Goal: Task Accomplishment & Management: Use online tool/utility

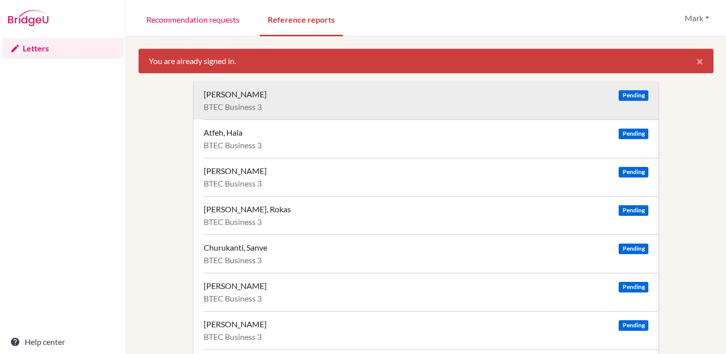
click at [270, 104] on div "BTEC Business 3" at bounding box center [426, 107] width 445 height 10
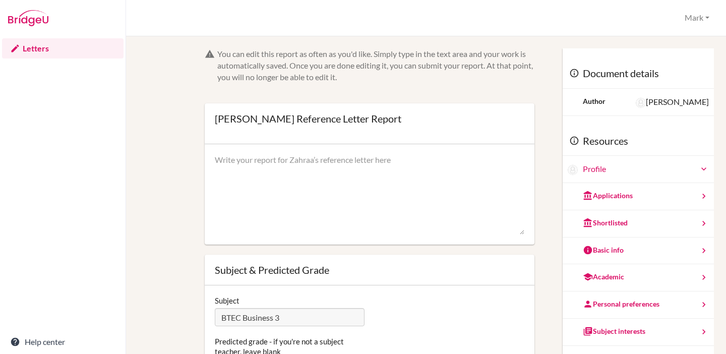
click at [374, 169] on textarea at bounding box center [370, 194] width 310 height 81
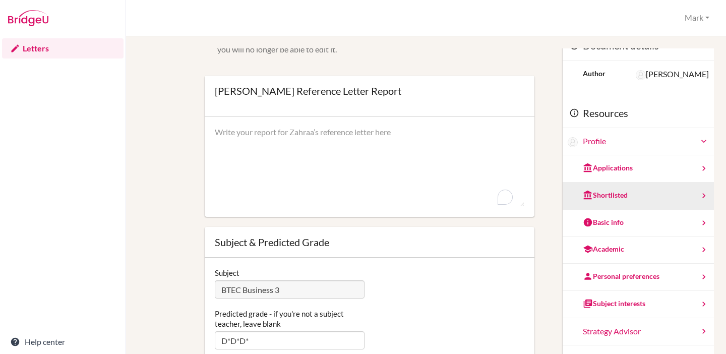
scroll to position [28, 0]
click at [617, 201] on div "Shortlisted" at bounding box center [638, 195] width 151 height 27
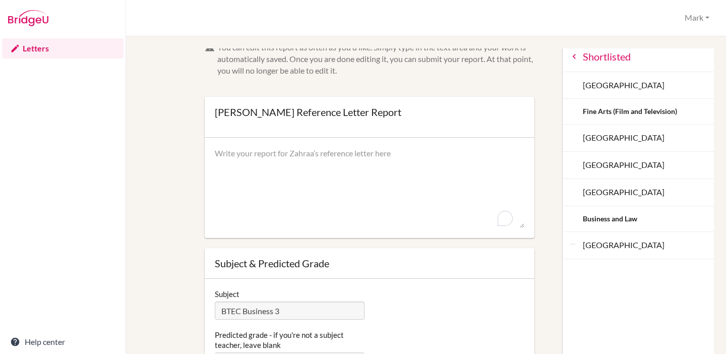
scroll to position [0, 0]
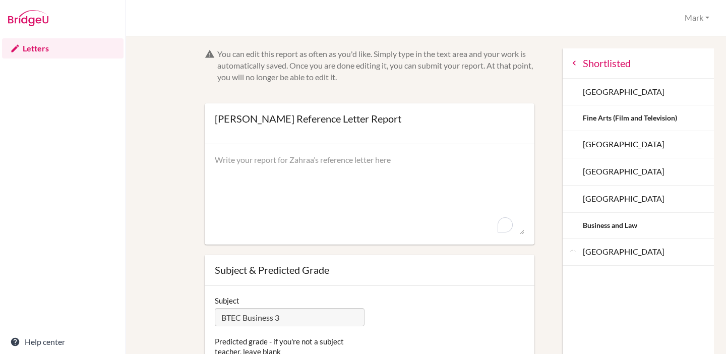
click at [569, 63] on icon at bounding box center [574, 63] width 10 height 10
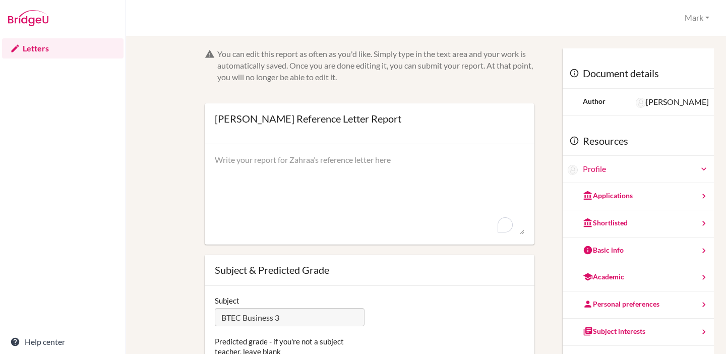
scroll to position [35, 0]
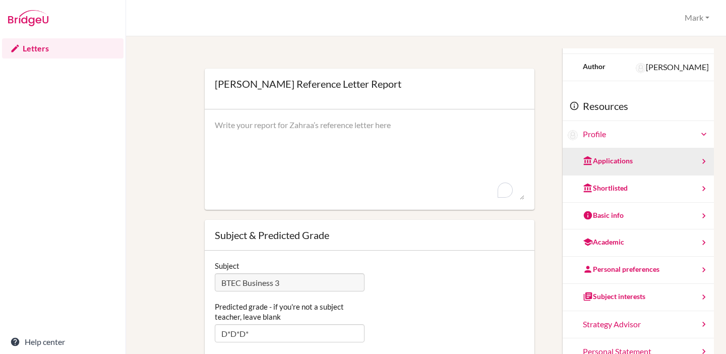
click at [620, 160] on div "Applications" at bounding box center [638, 161] width 151 height 27
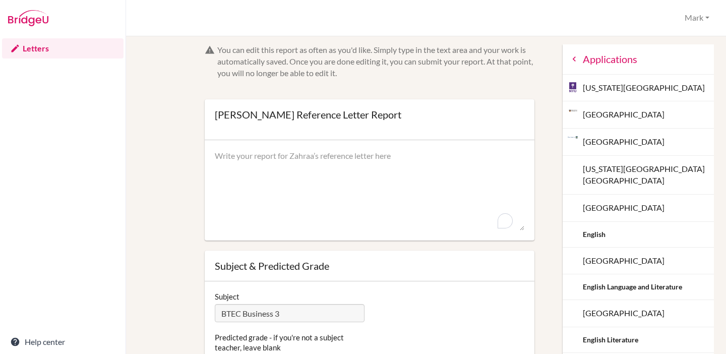
scroll to position [0, 0]
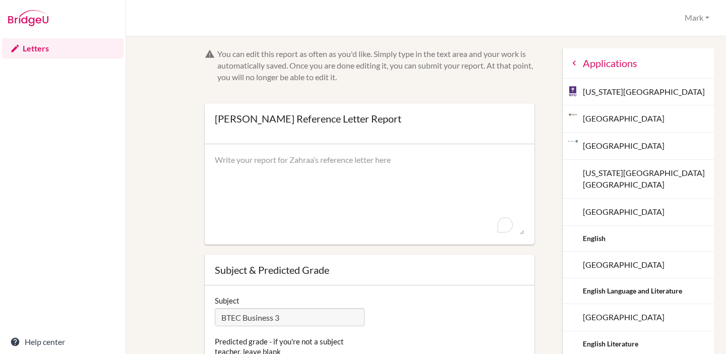
click at [569, 65] on icon at bounding box center [574, 63] width 10 height 10
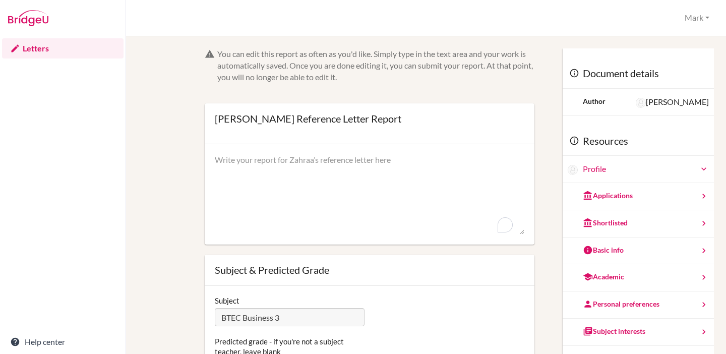
click at [32, 46] on link "Letters" at bounding box center [63, 48] width 122 height 20
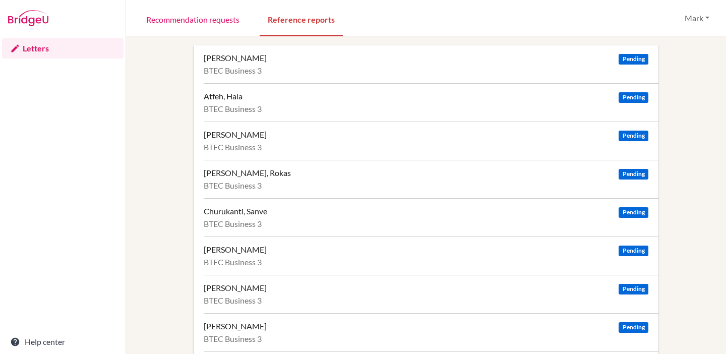
scroll to position [2, 0]
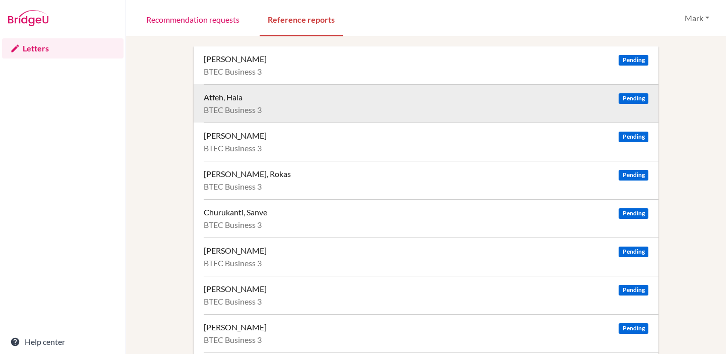
click at [265, 99] on div "Atfeh, Hala Pending" at bounding box center [426, 97] width 445 height 10
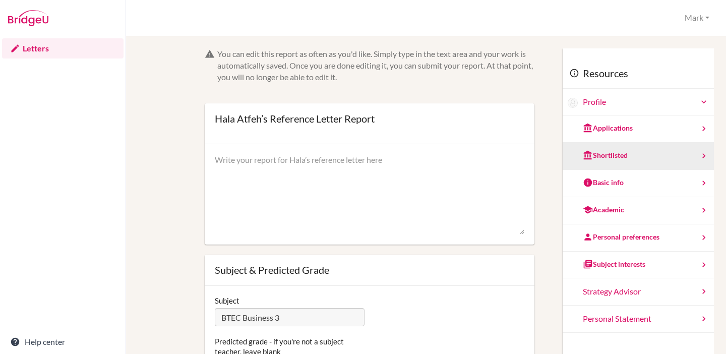
click at [635, 147] on div "Shortlisted" at bounding box center [638, 156] width 151 height 27
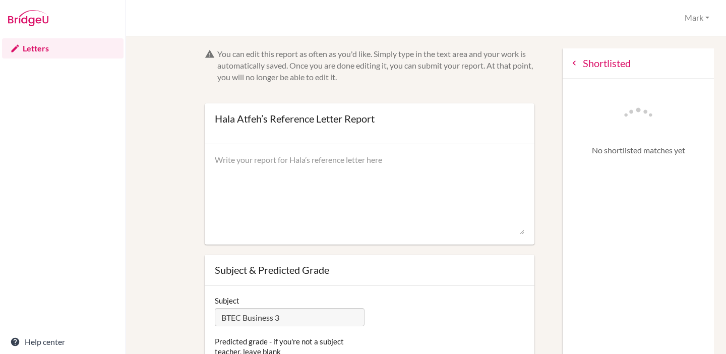
click at [569, 62] on icon at bounding box center [574, 63] width 10 height 10
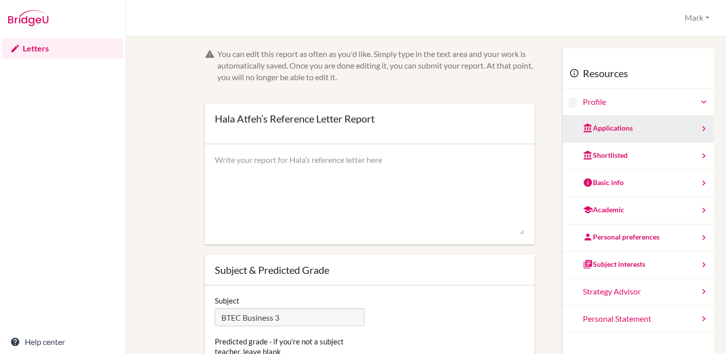
click at [605, 131] on div "Applications" at bounding box center [608, 128] width 50 height 10
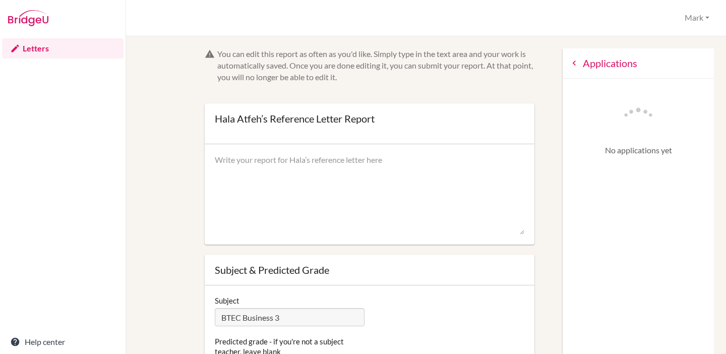
click at [569, 63] on icon at bounding box center [574, 63] width 10 height 10
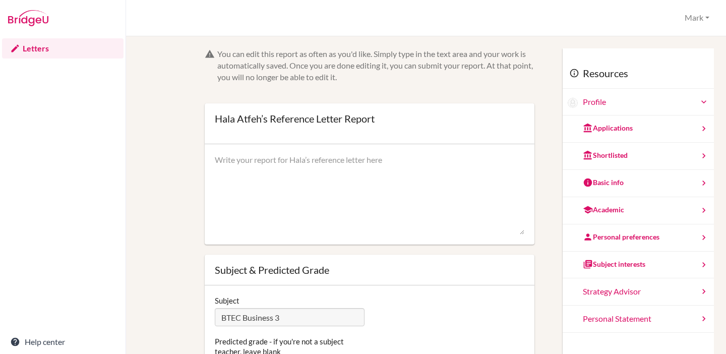
click at [35, 26] on img at bounding box center [28, 18] width 40 height 16
click at [29, 46] on link "Letters" at bounding box center [63, 48] width 122 height 20
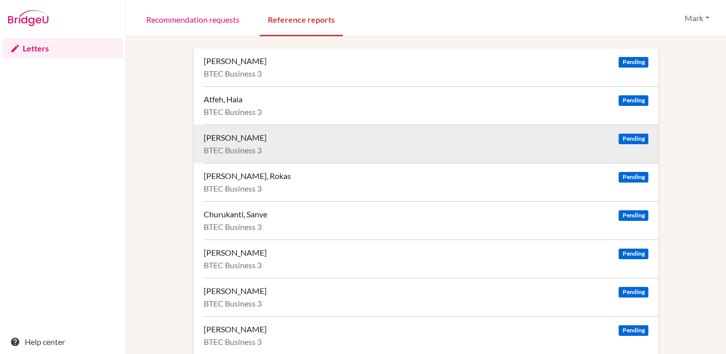
click at [244, 138] on div "[PERSON_NAME]" at bounding box center [235, 138] width 63 height 10
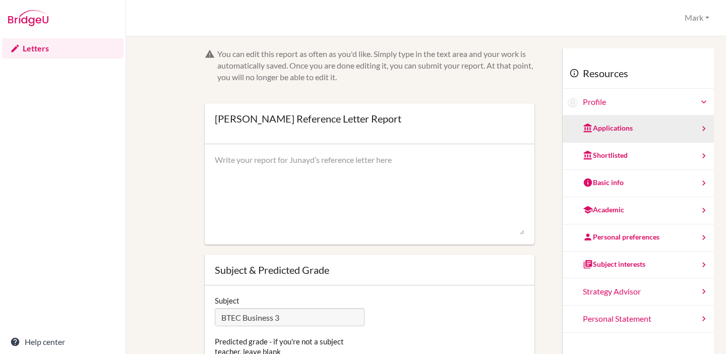
click at [613, 131] on div "Applications" at bounding box center [608, 128] width 50 height 10
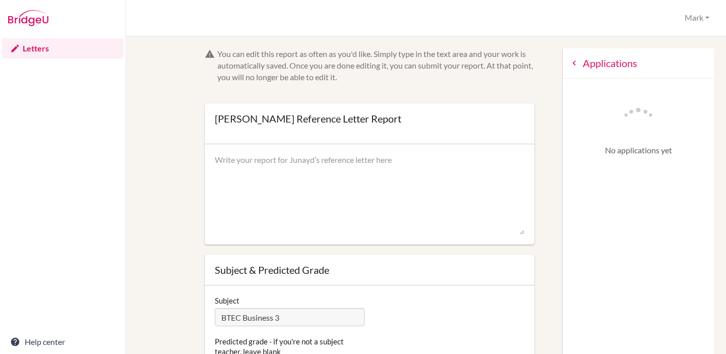
click at [569, 66] on icon at bounding box center [574, 63] width 10 height 10
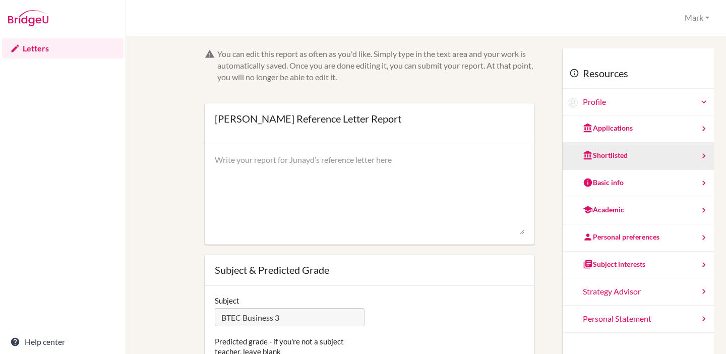
click at [588, 153] on div "Shortlisted" at bounding box center [605, 155] width 45 height 10
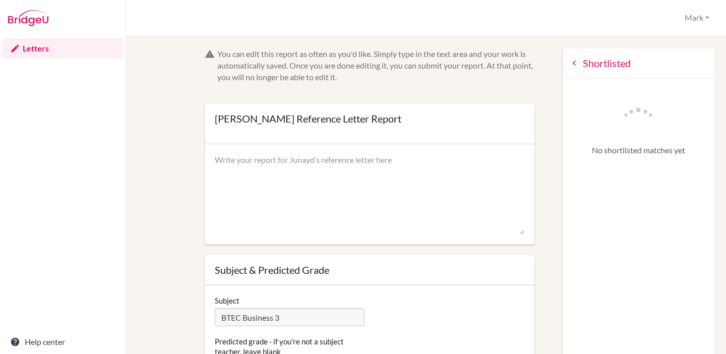
click at [569, 61] on icon at bounding box center [574, 63] width 10 height 10
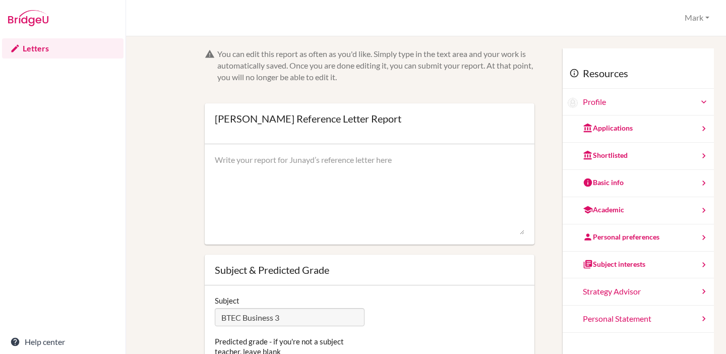
click at [31, 47] on link "Letters" at bounding box center [63, 48] width 122 height 20
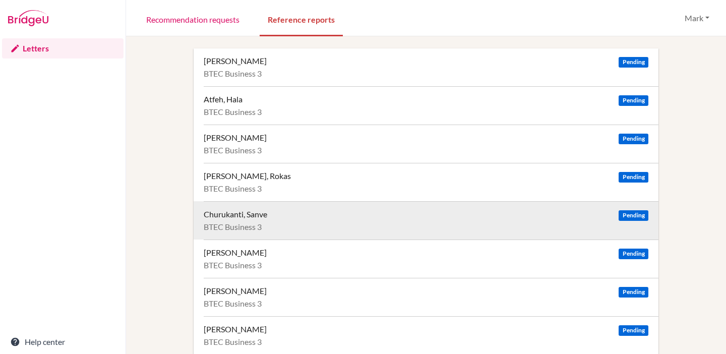
click at [248, 208] on div "Churukanti, Sanve Pending BTEC Business 3" at bounding box center [431, 220] width 455 height 38
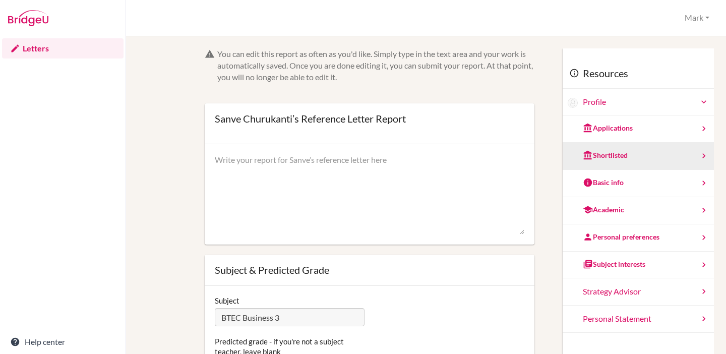
click at [624, 153] on div "Shortlisted" at bounding box center [638, 156] width 151 height 27
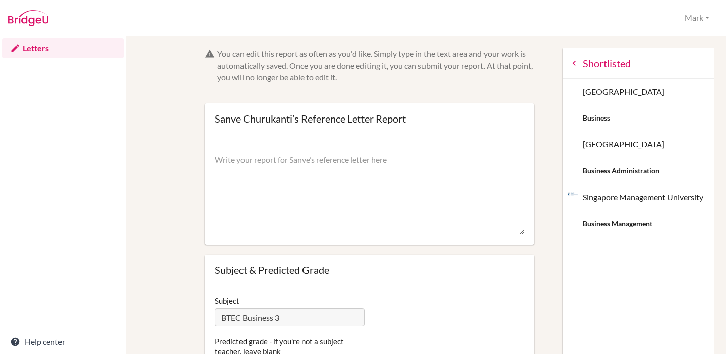
click at [569, 65] on icon at bounding box center [574, 63] width 10 height 10
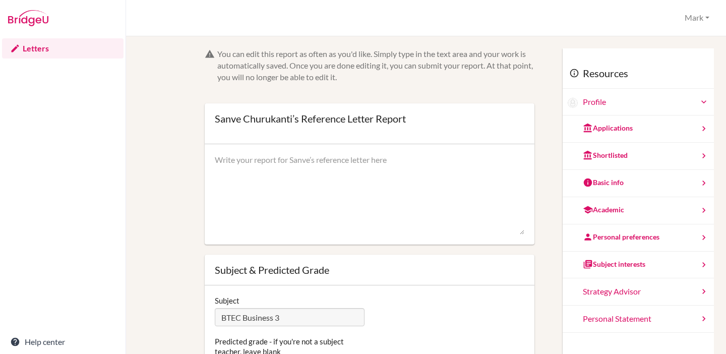
click at [27, 47] on link "Letters" at bounding box center [63, 48] width 122 height 20
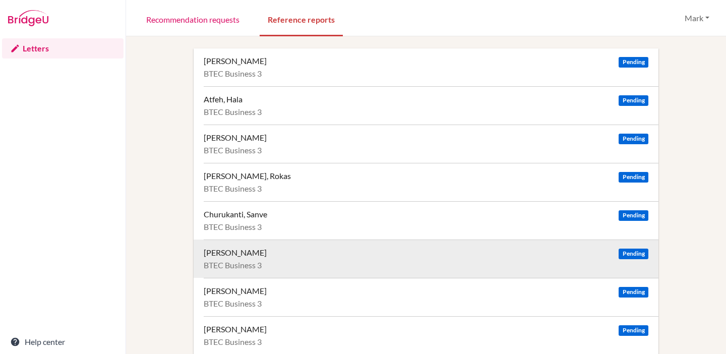
click at [212, 253] on div "[PERSON_NAME]" at bounding box center [235, 253] width 63 height 10
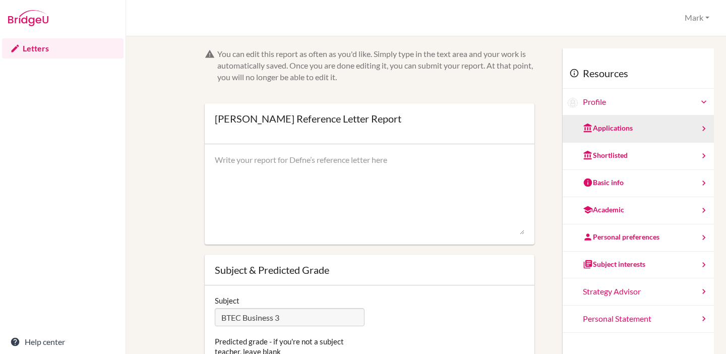
click at [600, 129] on div "Applications" at bounding box center [608, 128] width 50 height 10
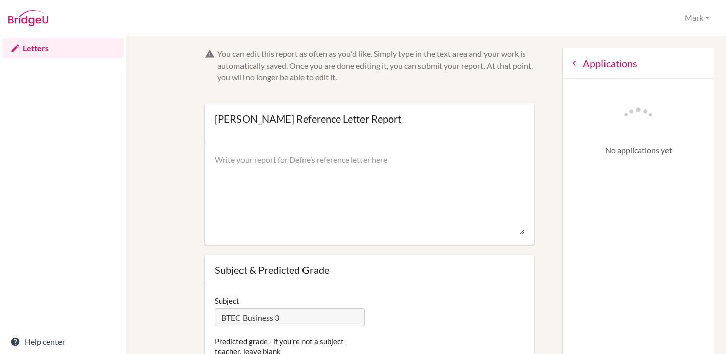
click at [569, 65] on icon at bounding box center [574, 63] width 10 height 10
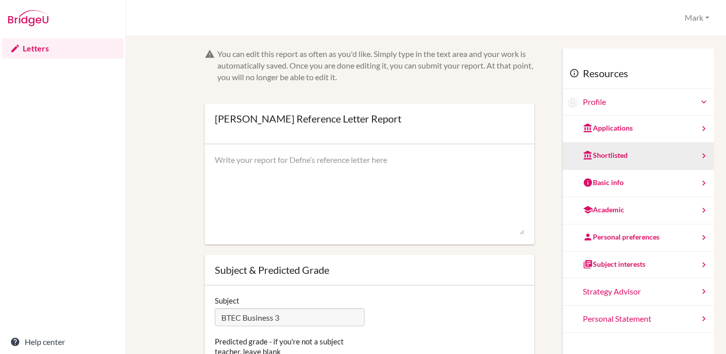
click at [583, 156] on div "Shortlisted" at bounding box center [605, 155] width 45 height 10
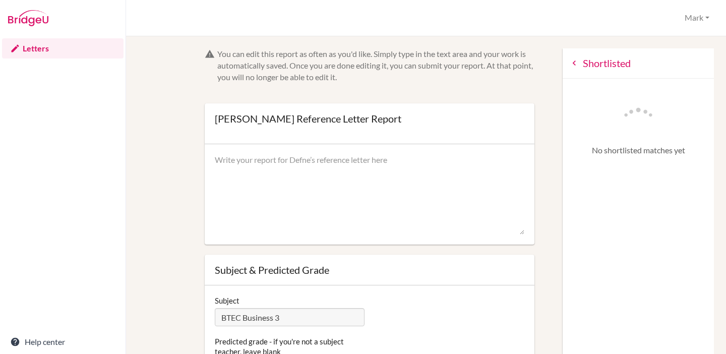
click at [569, 65] on icon at bounding box center [574, 63] width 10 height 10
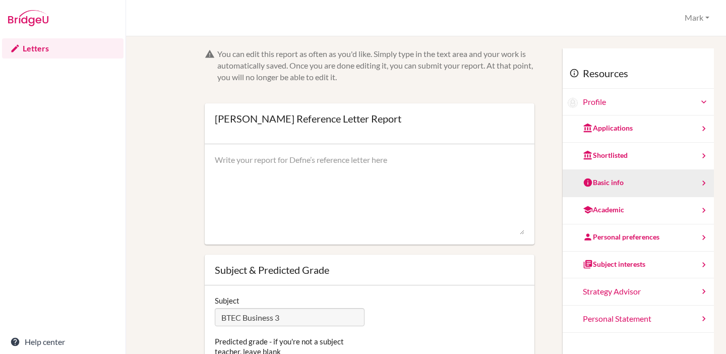
click at [614, 179] on div "Basic info" at bounding box center [638, 183] width 151 height 27
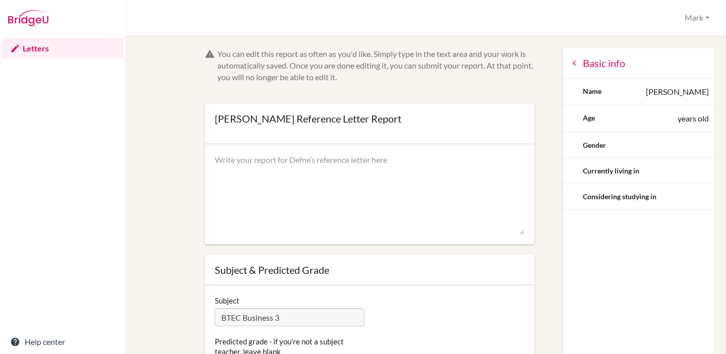
click at [569, 62] on icon at bounding box center [574, 63] width 10 height 10
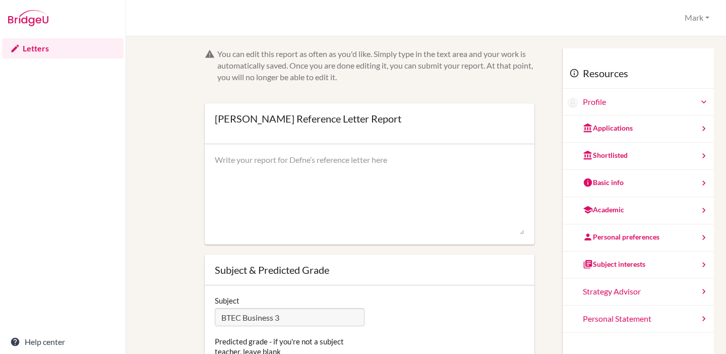
click at [42, 46] on link "Letters" at bounding box center [63, 48] width 122 height 20
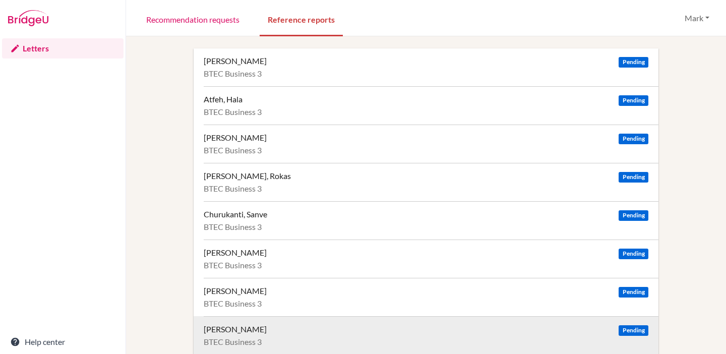
scroll to position [85, 0]
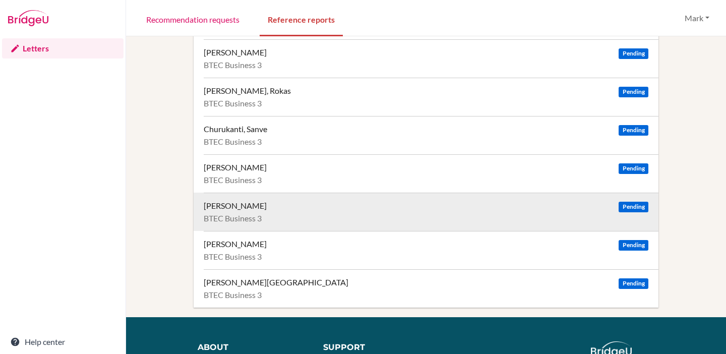
click at [255, 206] on div "[PERSON_NAME]" at bounding box center [235, 206] width 63 height 10
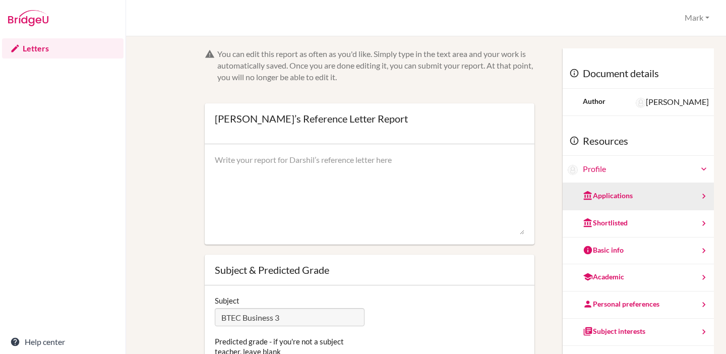
click at [602, 196] on div "Applications" at bounding box center [608, 196] width 50 height 10
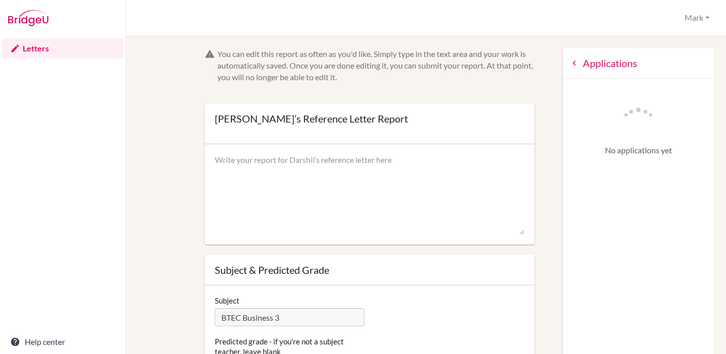
click at [569, 63] on icon at bounding box center [574, 63] width 10 height 10
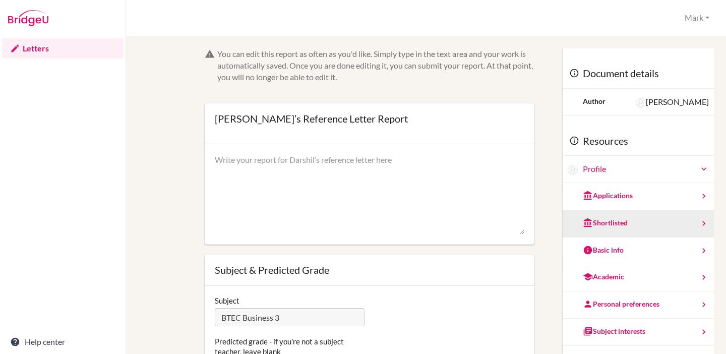
click at [592, 222] on div "Shortlisted" at bounding box center [605, 223] width 45 height 10
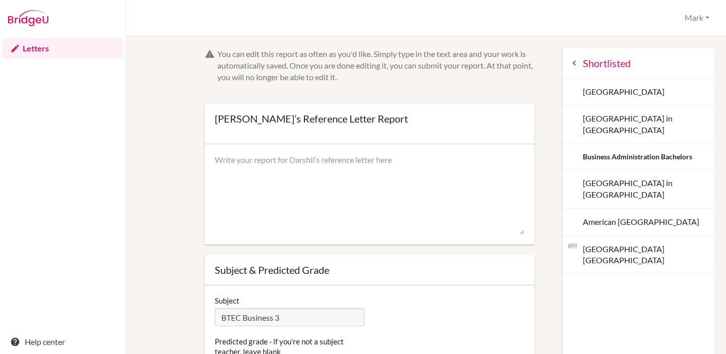
click at [569, 63] on icon at bounding box center [574, 63] width 10 height 10
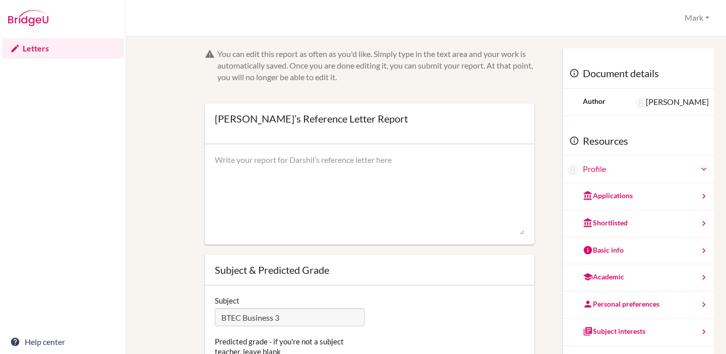
click at [37, 48] on link "Letters" at bounding box center [63, 48] width 122 height 20
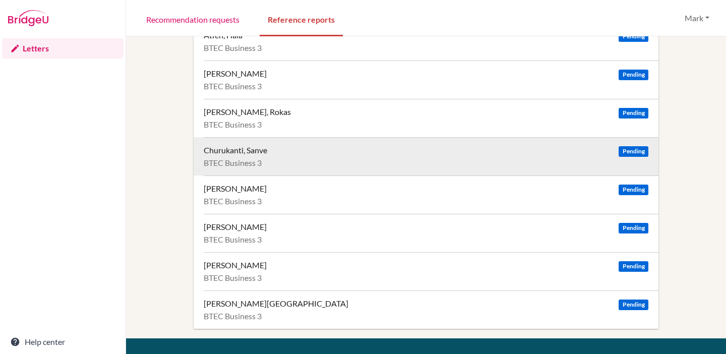
scroll to position [109, 0]
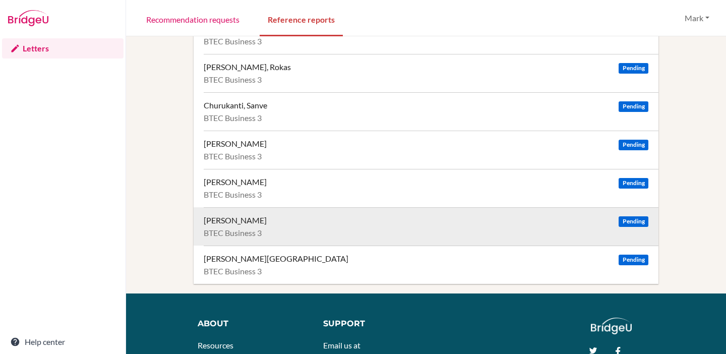
click at [253, 221] on div "[PERSON_NAME]" at bounding box center [235, 220] width 63 height 10
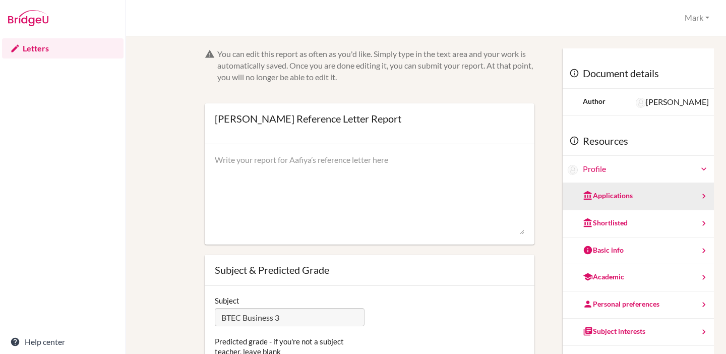
click at [606, 199] on div "Applications" at bounding box center [608, 196] width 50 height 10
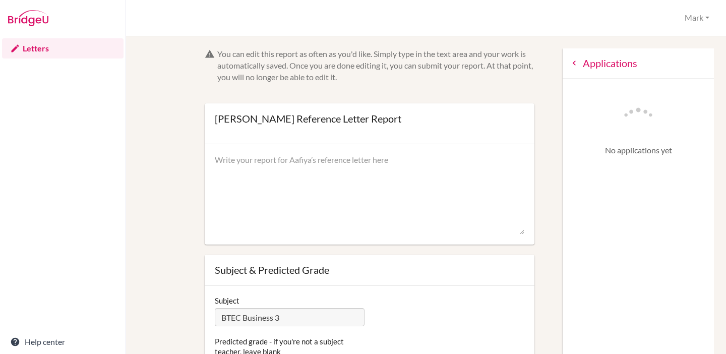
click at [569, 63] on icon at bounding box center [574, 63] width 10 height 10
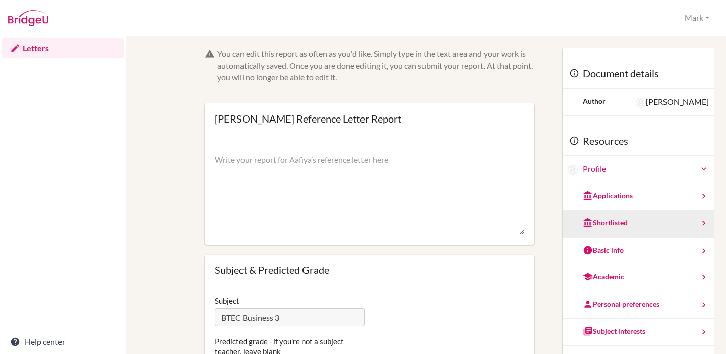
click at [584, 220] on div "Shortlisted" at bounding box center [605, 223] width 45 height 10
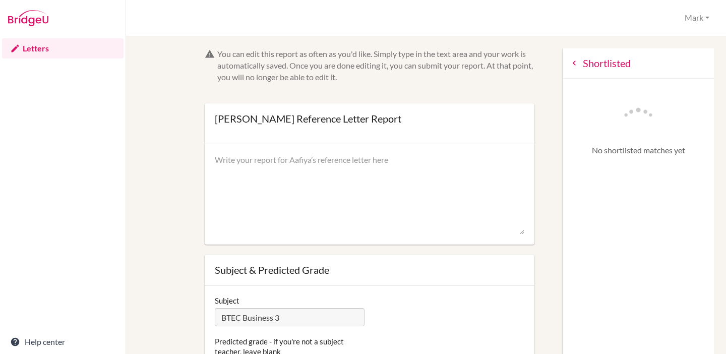
click at [569, 65] on icon at bounding box center [574, 63] width 10 height 10
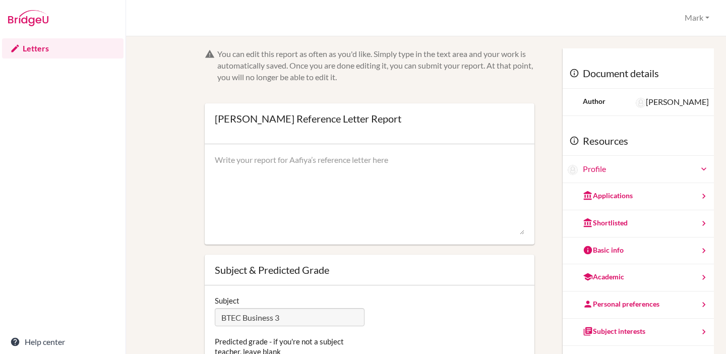
click at [37, 42] on link "Letters" at bounding box center [63, 48] width 122 height 20
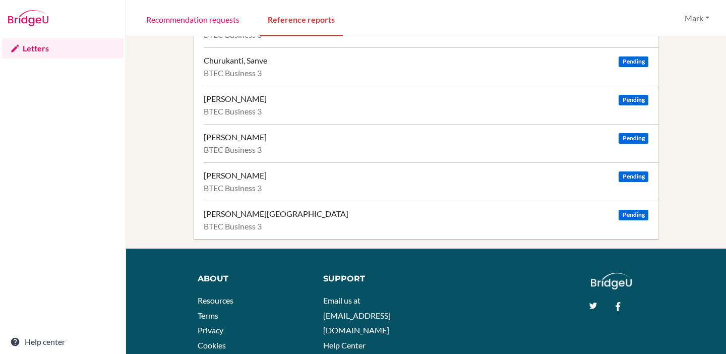
scroll to position [216, 0]
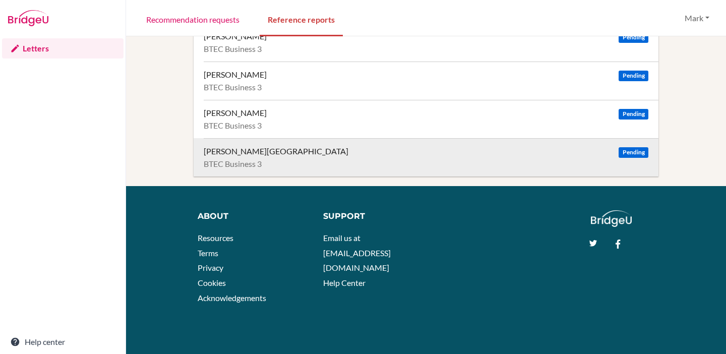
click at [246, 155] on div "Sanghvi, Soham" at bounding box center [276, 151] width 145 height 10
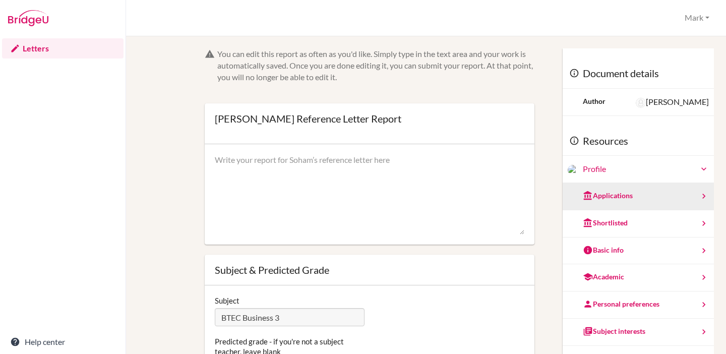
click at [593, 202] on div "Applications" at bounding box center [638, 196] width 151 height 27
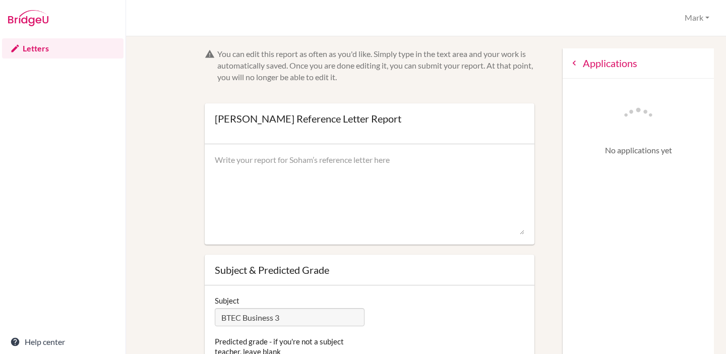
click at [569, 65] on icon at bounding box center [574, 63] width 10 height 10
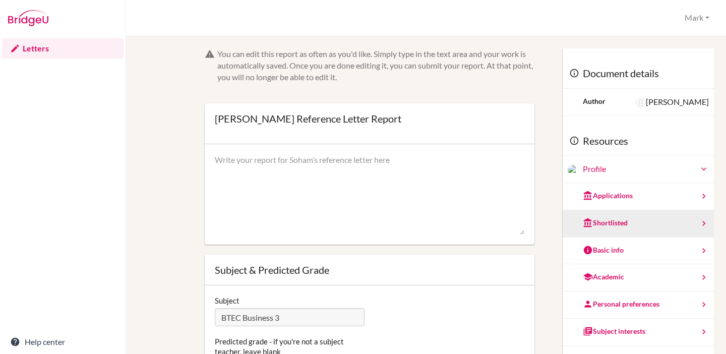
click at [595, 215] on div "Shortlisted" at bounding box center [638, 223] width 151 height 27
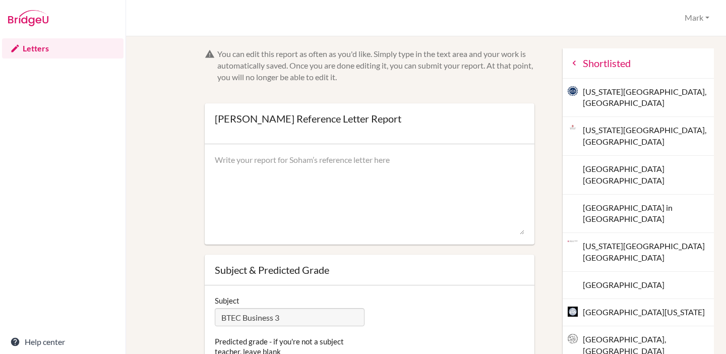
click at [569, 63] on icon at bounding box center [574, 63] width 10 height 10
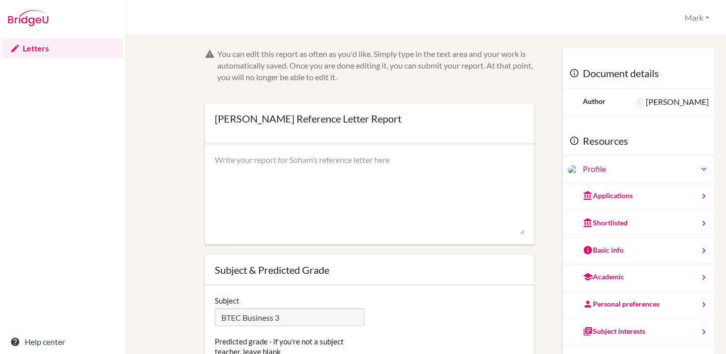
click at [35, 45] on link "Letters" at bounding box center [63, 48] width 122 height 20
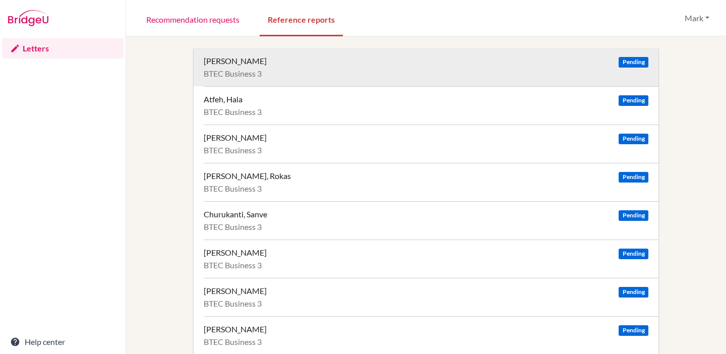
click at [332, 71] on div "BTEC Business 3" at bounding box center [426, 74] width 445 height 10
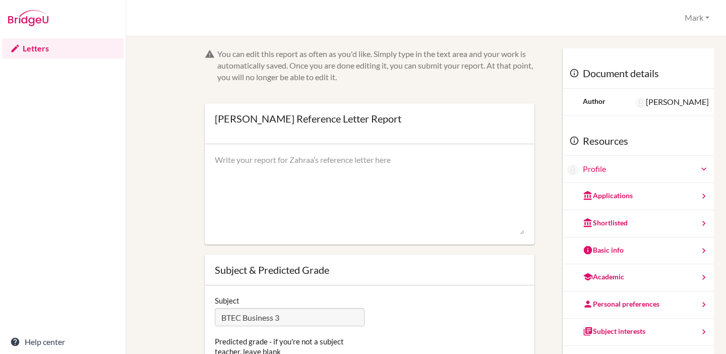
click at [47, 50] on link "Letters" at bounding box center [63, 48] width 122 height 20
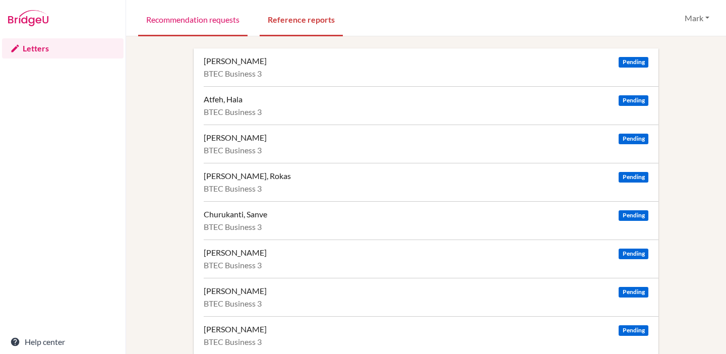
click at [211, 32] on link "Recommendation requests" at bounding box center [192, 19] width 109 height 35
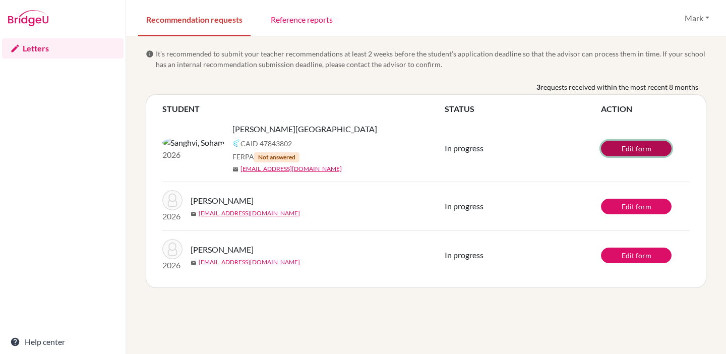
click at [612, 144] on link "Edit form" at bounding box center [636, 149] width 71 height 16
click at [292, 16] on link "Reference reports" at bounding box center [302, 19] width 78 height 35
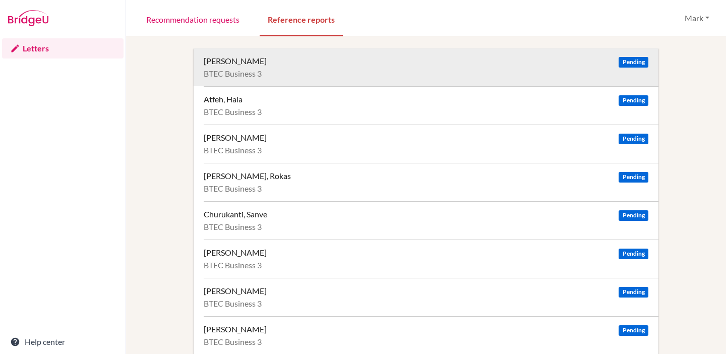
click at [284, 64] on div "Alsaffar, Zahraa Pending" at bounding box center [426, 61] width 445 height 10
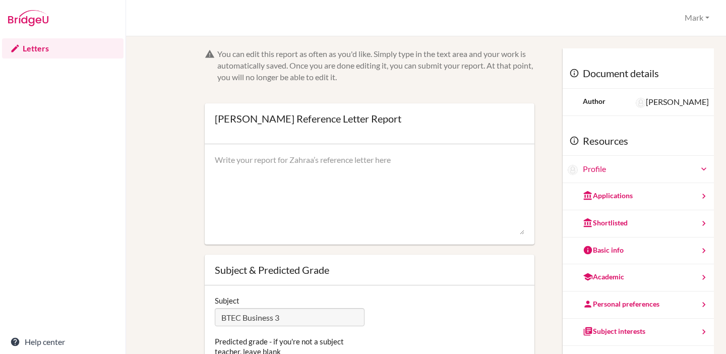
click at [39, 52] on link "Letters" at bounding box center [63, 48] width 122 height 20
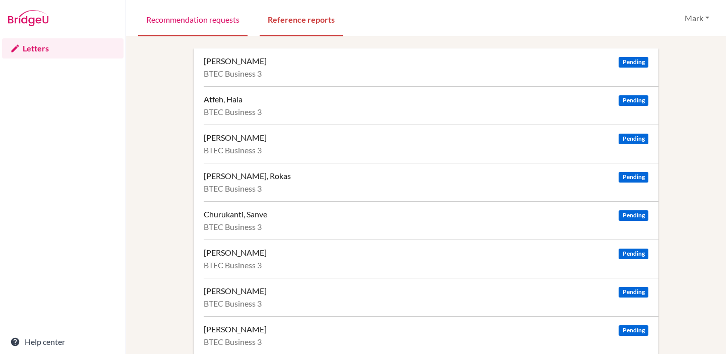
click at [185, 21] on link "Recommendation requests" at bounding box center [192, 19] width 109 height 35
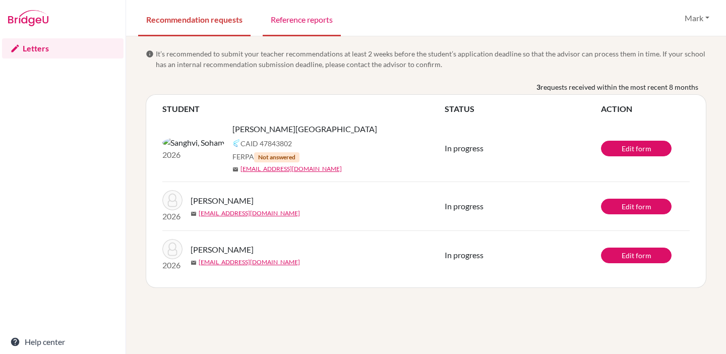
click at [309, 22] on link "Reference reports" at bounding box center [302, 19] width 78 height 35
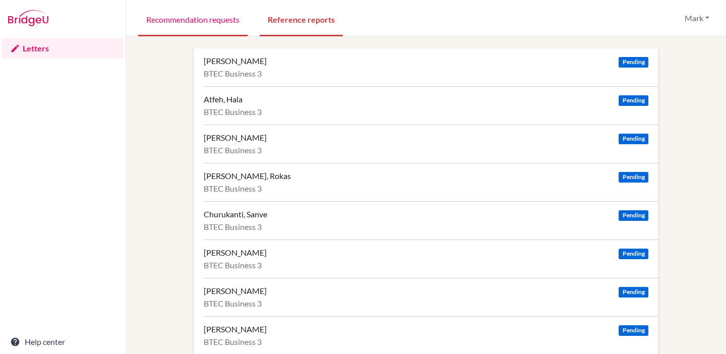
click at [200, 25] on link "Recommendation requests" at bounding box center [192, 19] width 109 height 35
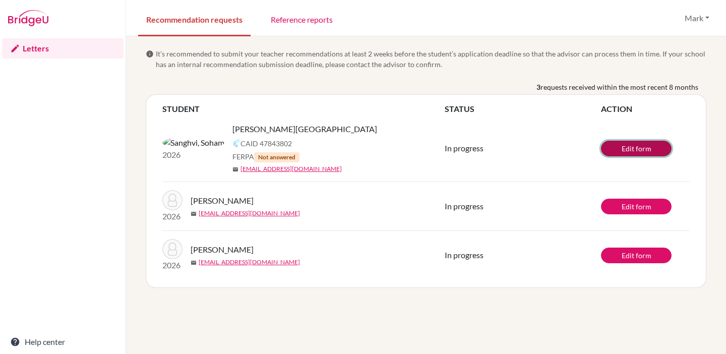
click at [627, 150] on link "Edit form" at bounding box center [636, 149] width 71 height 16
